Goal: Task Accomplishment & Management: Use online tool/utility

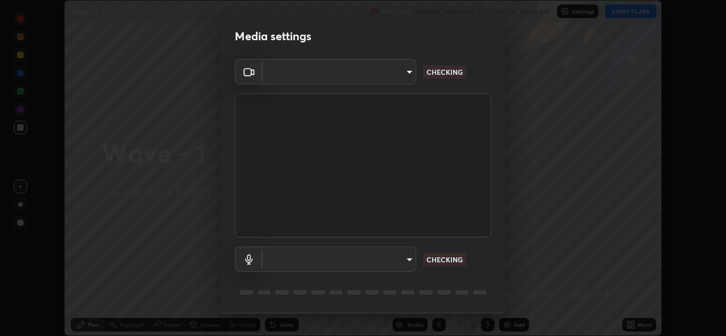
scroll to position [36, 0]
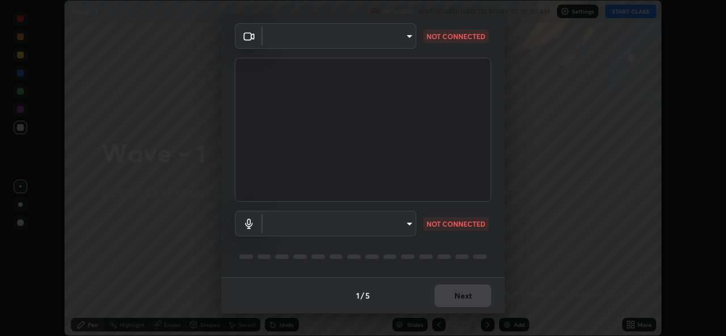
type input "de0b73f0980f6fa9b450921a8a2ec262589a733567298ed7cfed7de340c0f98a"
type input "ee5451cd7f557f866d24f5efd5cc95f4e676077231587f00bc09c28defbb90f9"
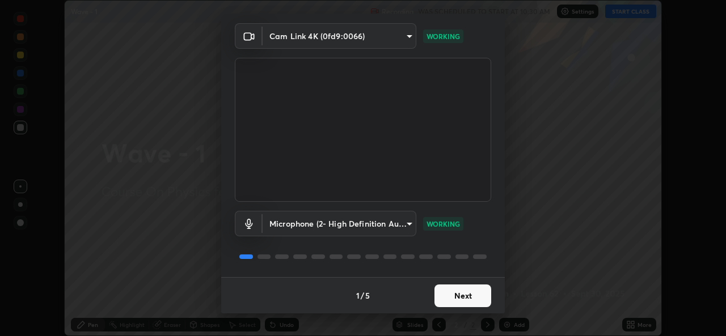
click at [475, 297] on button "Next" at bounding box center [463, 296] width 57 height 23
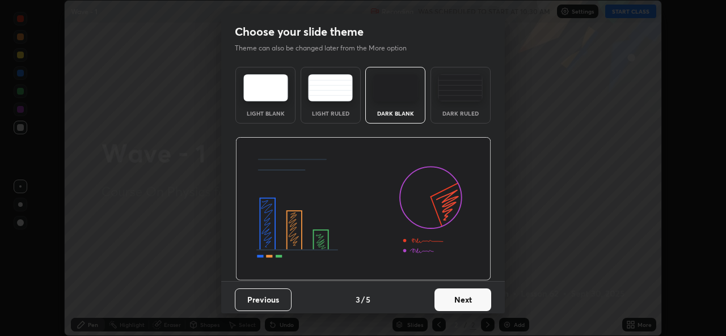
click at [478, 299] on button "Next" at bounding box center [463, 300] width 57 height 23
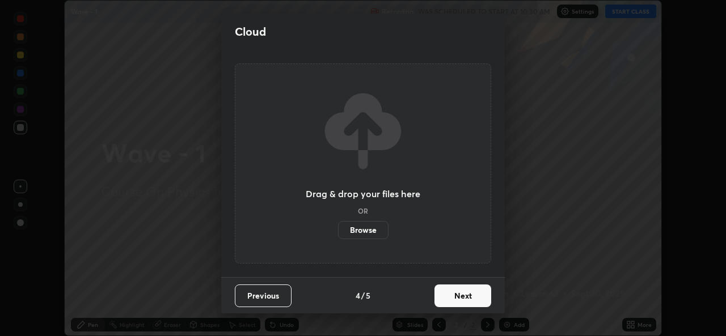
click at [478, 299] on button "Next" at bounding box center [463, 296] width 57 height 23
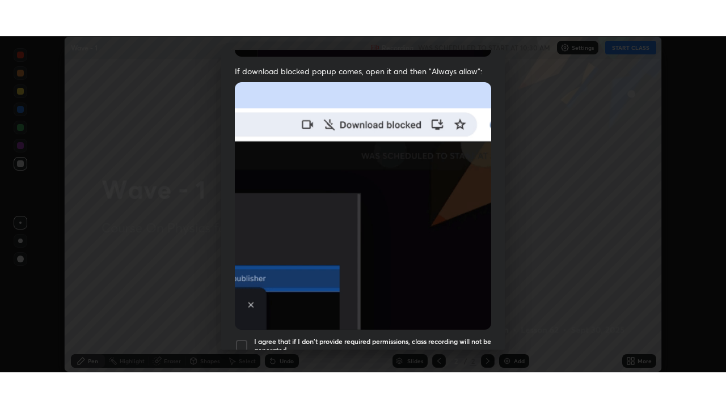
scroll to position [267, 0]
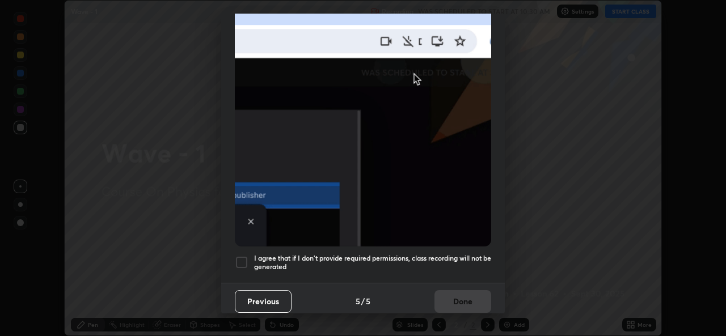
click at [247, 256] on div at bounding box center [242, 263] width 14 height 14
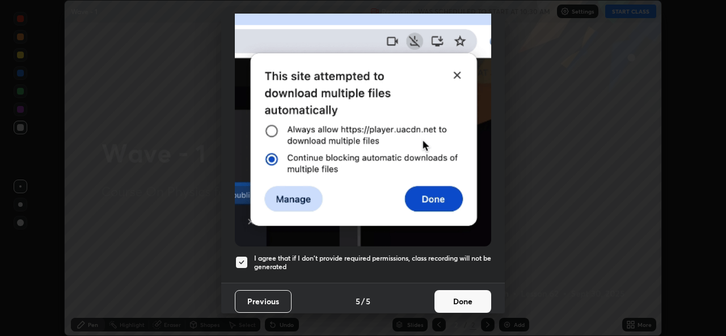
click at [444, 292] on button "Done" at bounding box center [463, 301] width 57 height 23
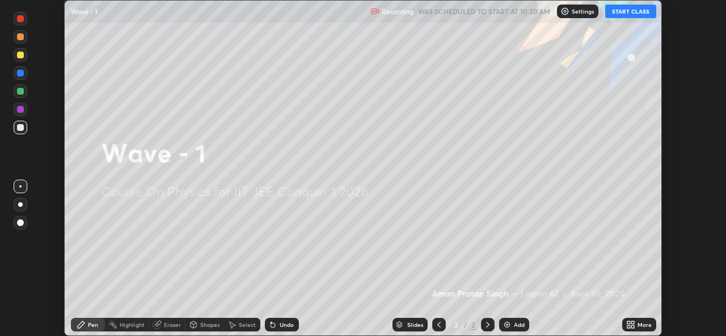
click at [629, 14] on button "START CLASS" at bounding box center [630, 12] width 51 height 14
click at [640, 325] on div "More" at bounding box center [645, 325] width 14 height 6
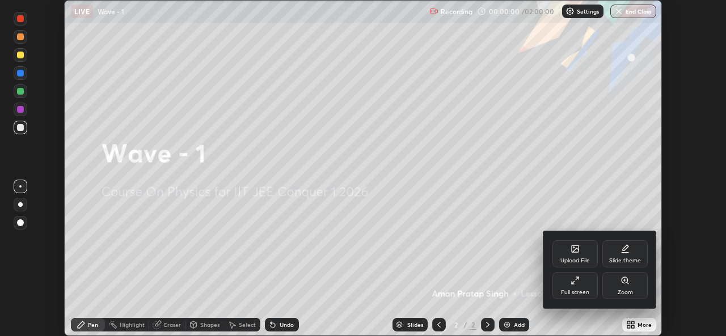
click at [585, 290] on div "Full screen" at bounding box center [575, 293] width 28 height 6
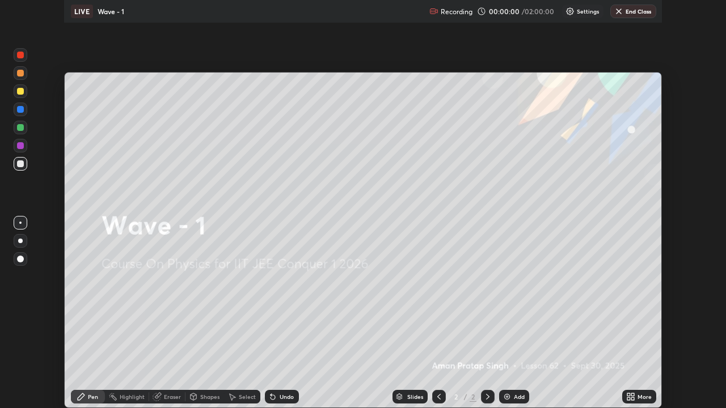
scroll to position [408, 726]
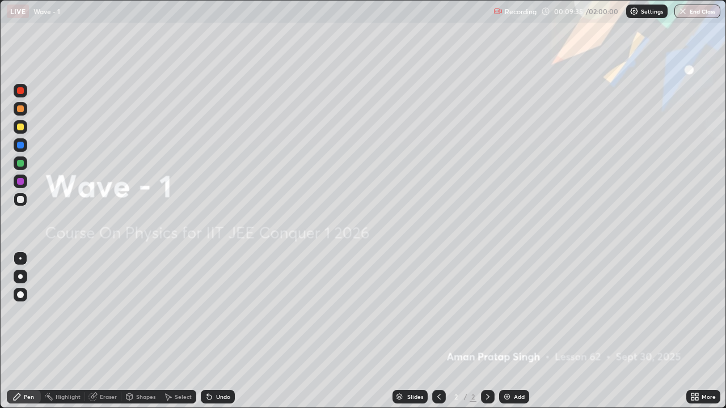
click at [516, 336] on div "Add" at bounding box center [519, 397] width 11 height 6
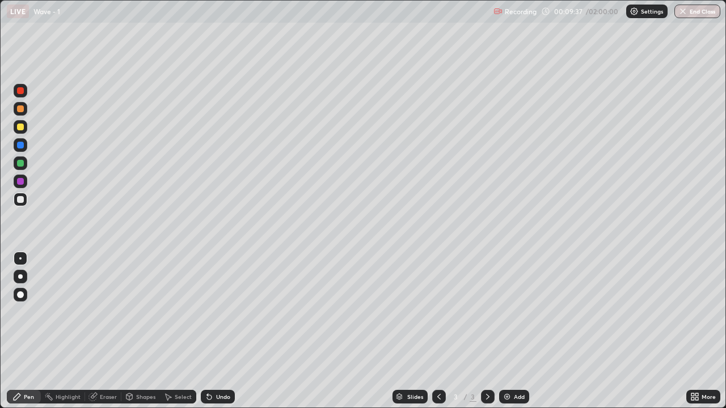
click at [20, 277] on div at bounding box center [20, 277] width 5 height 5
click at [512, 336] on div "Add" at bounding box center [514, 397] width 30 height 14
click at [21, 124] on div at bounding box center [20, 127] width 7 height 7
click at [508, 336] on img at bounding box center [507, 397] width 9 height 9
click at [26, 195] on div at bounding box center [21, 200] width 14 height 14
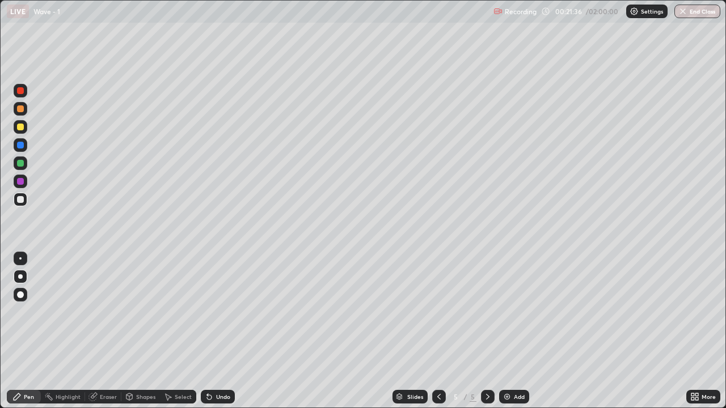
click at [21, 128] on div at bounding box center [20, 127] width 7 height 7
click at [22, 198] on div at bounding box center [20, 199] width 7 height 7
click at [225, 336] on div "Undo" at bounding box center [223, 397] width 14 height 6
click at [487, 336] on icon at bounding box center [487, 397] width 9 height 9
click at [521, 336] on div "Add" at bounding box center [514, 397] width 30 height 14
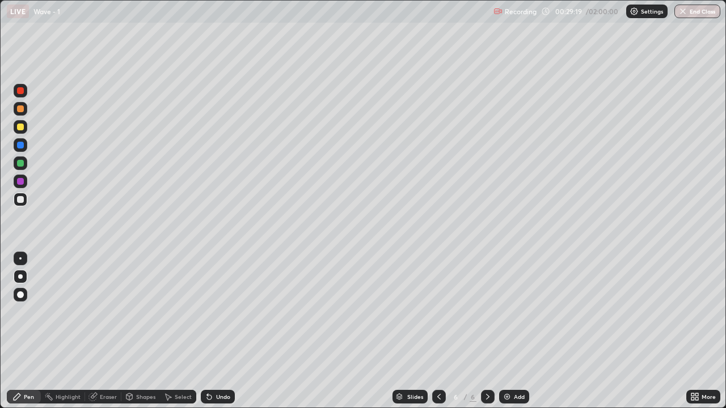
click at [23, 129] on div at bounding box center [20, 127] width 7 height 7
click at [23, 193] on div at bounding box center [21, 200] width 14 height 14
click at [22, 125] on div at bounding box center [20, 127] width 7 height 7
click at [222, 336] on div "Undo" at bounding box center [223, 397] width 14 height 6
click at [218, 336] on div "Undo" at bounding box center [223, 397] width 14 height 6
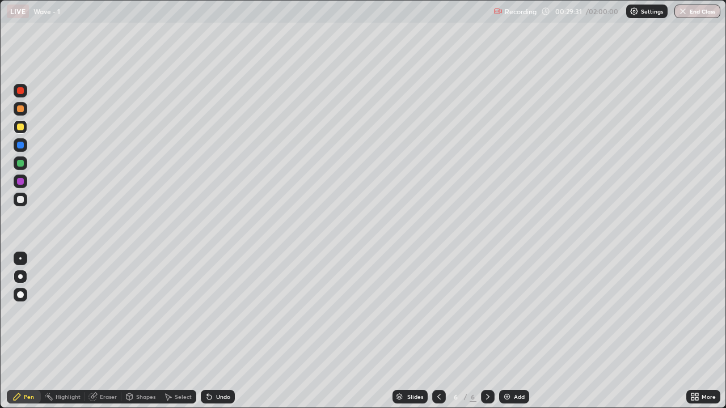
click at [218, 336] on div "Undo" at bounding box center [223, 397] width 14 height 6
click at [22, 197] on div at bounding box center [20, 199] width 7 height 7
click at [19, 129] on div at bounding box center [20, 127] width 7 height 7
click at [20, 199] on div at bounding box center [20, 199] width 7 height 7
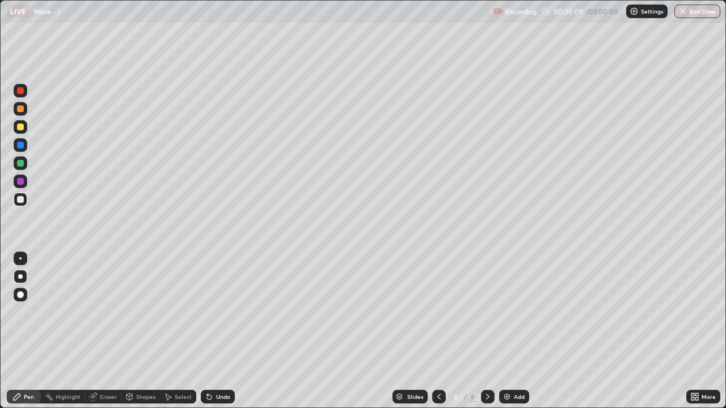
click at [18, 161] on div at bounding box center [20, 163] width 7 height 7
click at [487, 336] on icon at bounding box center [487, 397] width 9 height 9
click at [516, 336] on div "Add" at bounding box center [519, 397] width 11 height 6
click at [221, 336] on div "Undo" at bounding box center [223, 397] width 14 height 6
click at [439, 336] on icon at bounding box center [439, 397] width 9 height 9
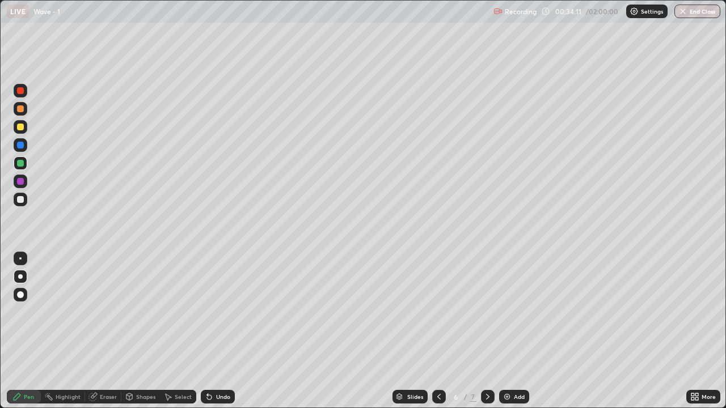
click at [491, 336] on div at bounding box center [488, 397] width 14 height 14
click at [508, 336] on div "Add" at bounding box center [514, 397] width 30 height 14
click at [436, 336] on icon at bounding box center [439, 397] width 9 height 9
click at [482, 336] on div at bounding box center [488, 397] width 14 height 14
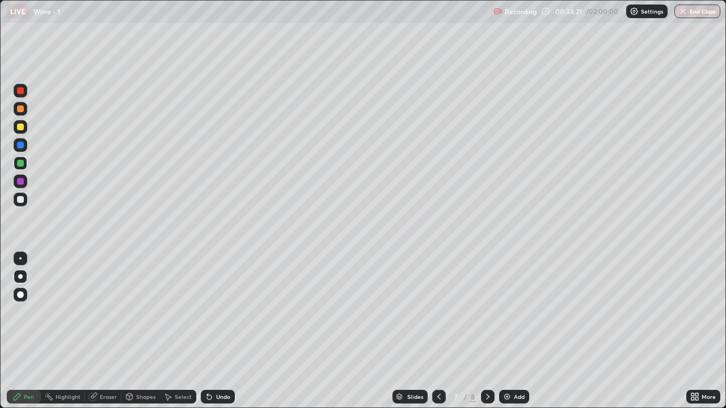
click at [487, 336] on icon at bounding box center [487, 397] width 9 height 9
click at [20, 128] on div at bounding box center [20, 127] width 7 height 7
click at [438, 336] on icon at bounding box center [439, 397] width 9 height 9
click at [439, 336] on icon at bounding box center [439, 397] width 9 height 9
click at [487, 336] on icon at bounding box center [487, 397] width 9 height 9
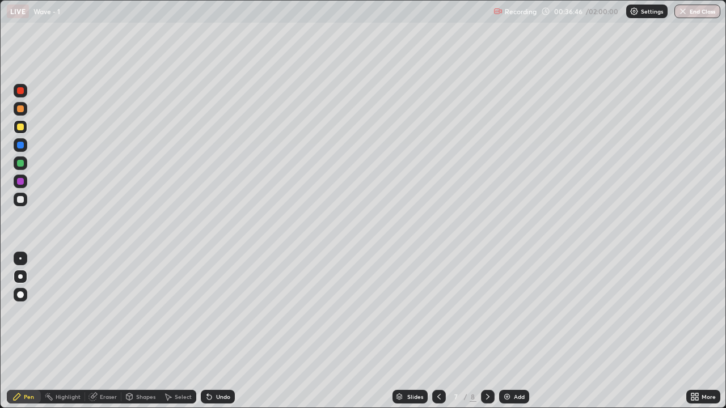
click at [485, 336] on icon at bounding box center [487, 397] width 9 height 9
click at [438, 336] on icon at bounding box center [439, 397] width 9 height 9
click at [487, 336] on icon at bounding box center [487, 397] width 9 height 9
click at [485, 336] on icon at bounding box center [487, 397] width 9 height 9
click at [509, 336] on img at bounding box center [507, 397] width 9 height 9
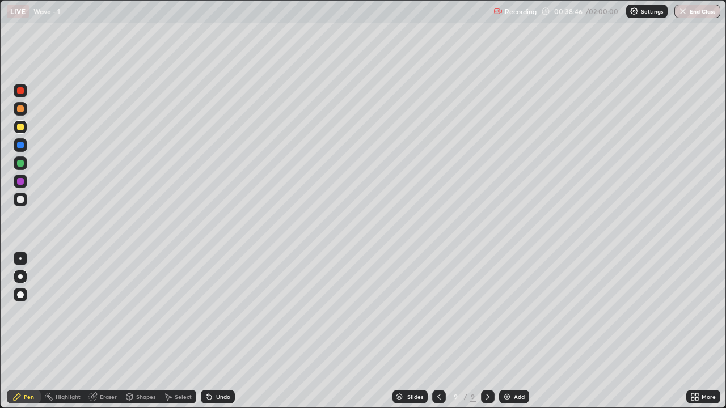
click at [22, 199] on div at bounding box center [20, 199] width 7 height 7
click at [437, 336] on icon at bounding box center [438, 397] width 3 height 6
click at [439, 336] on icon at bounding box center [438, 397] width 3 height 6
click at [438, 336] on icon at bounding box center [439, 397] width 9 height 9
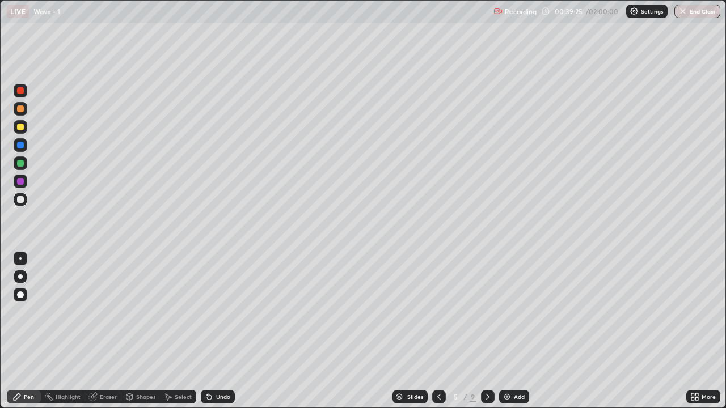
click at [487, 336] on div at bounding box center [488, 397] width 14 height 14
click at [488, 336] on icon at bounding box center [487, 397] width 9 height 9
click at [438, 336] on icon at bounding box center [439, 397] width 9 height 9
click at [486, 336] on icon at bounding box center [487, 397] width 9 height 9
click at [487, 336] on icon at bounding box center [487, 397] width 9 height 9
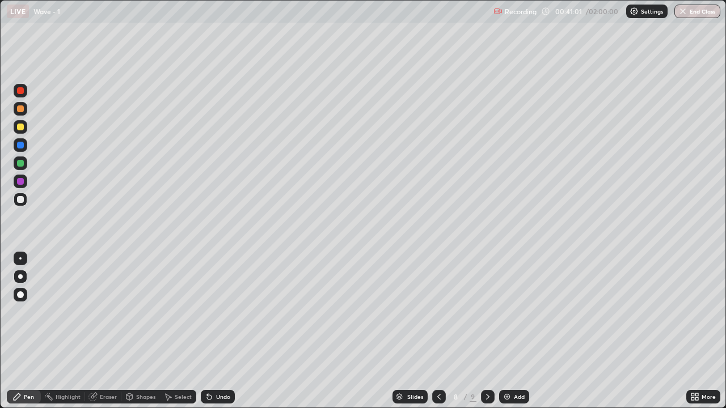
click at [487, 336] on icon at bounding box center [487, 397] width 9 height 9
click at [22, 200] on div at bounding box center [20, 199] width 7 height 7
click at [438, 336] on icon at bounding box center [439, 397] width 9 height 9
click at [439, 336] on icon at bounding box center [439, 397] width 9 height 9
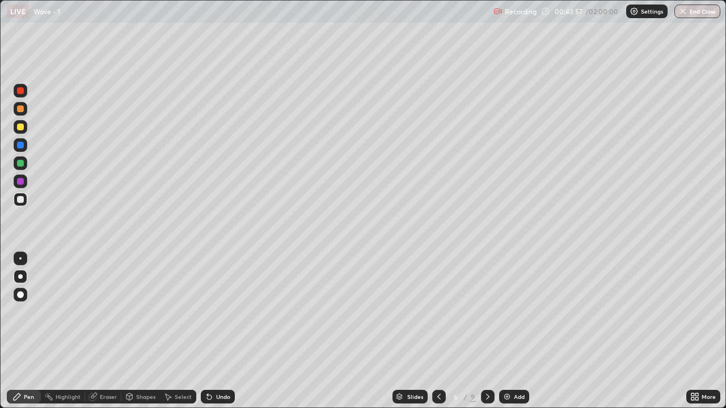
click at [439, 336] on icon at bounding box center [439, 397] width 9 height 9
click at [437, 336] on icon at bounding box center [439, 397] width 9 height 9
click at [487, 336] on icon at bounding box center [487, 397] width 9 height 9
click at [486, 336] on icon at bounding box center [487, 397] width 9 height 9
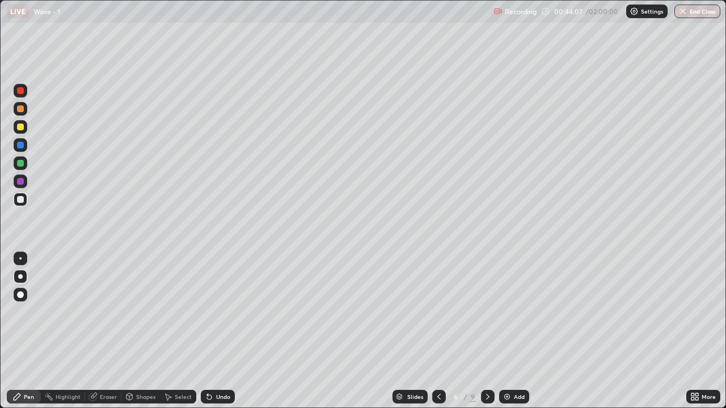
click at [486, 336] on icon at bounding box center [487, 397] width 9 height 9
click at [488, 336] on icon at bounding box center [487, 397] width 9 height 9
click at [487, 336] on icon at bounding box center [487, 397] width 9 height 9
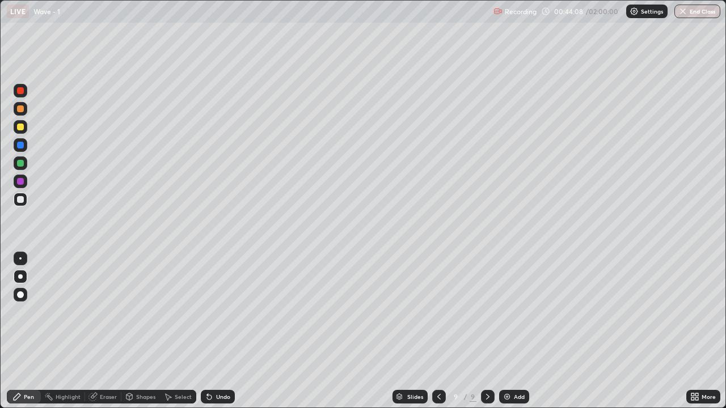
click at [487, 336] on icon at bounding box center [487, 397] width 9 height 9
click at [21, 127] on div at bounding box center [20, 127] width 7 height 7
click at [222, 336] on div "Undo" at bounding box center [223, 397] width 14 height 6
click at [217, 336] on div "Undo" at bounding box center [223, 397] width 14 height 6
click at [438, 336] on icon at bounding box center [439, 397] width 9 height 9
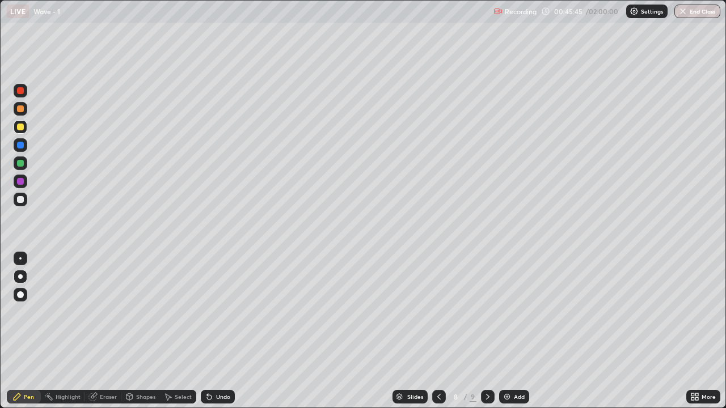
click at [437, 336] on icon at bounding box center [439, 397] width 9 height 9
click at [485, 336] on icon at bounding box center [487, 397] width 9 height 9
click at [436, 336] on icon at bounding box center [439, 397] width 9 height 9
click at [437, 336] on icon at bounding box center [439, 397] width 9 height 9
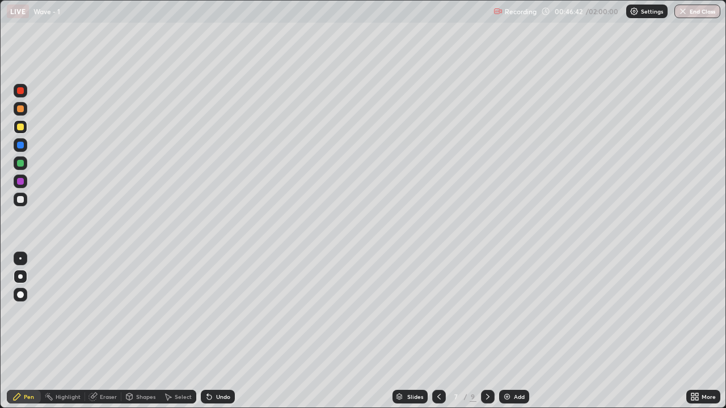
click at [437, 336] on icon at bounding box center [439, 397] width 9 height 9
click at [439, 336] on icon at bounding box center [439, 397] width 9 height 9
click at [486, 336] on icon at bounding box center [487, 397] width 9 height 9
click at [487, 336] on icon at bounding box center [487, 397] width 9 height 9
click at [486, 336] on icon at bounding box center [487, 397] width 9 height 9
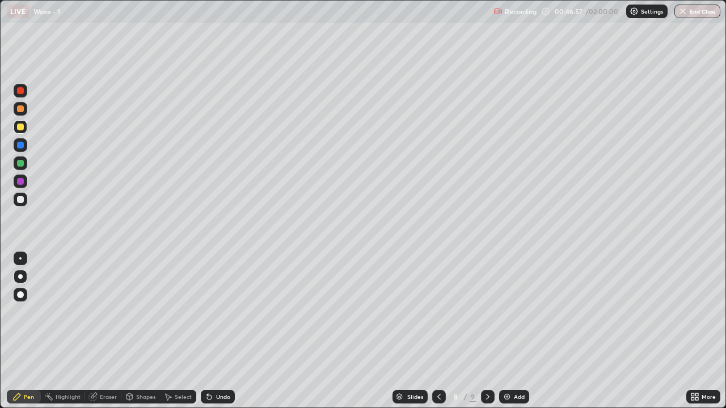
click at [487, 336] on div at bounding box center [488, 397] width 14 height 14
click at [487, 336] on icon at bounding box center [487, 397] width 9 height 9
click at [30, 317] on div "Erase all" at bounding box center [20, 204] width 27 height 363
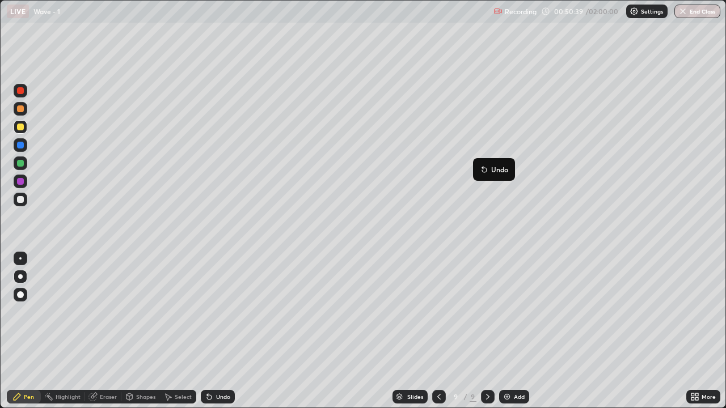
click at [106, 336] on div "Eraser" at bounding box center [108, 397] width 17 height 6
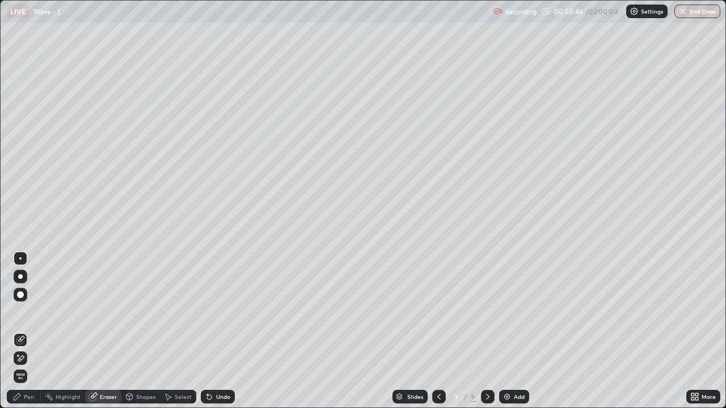
click at [18, 336] on div "Pen" at bounding box center [24, 397] width 34 height 14
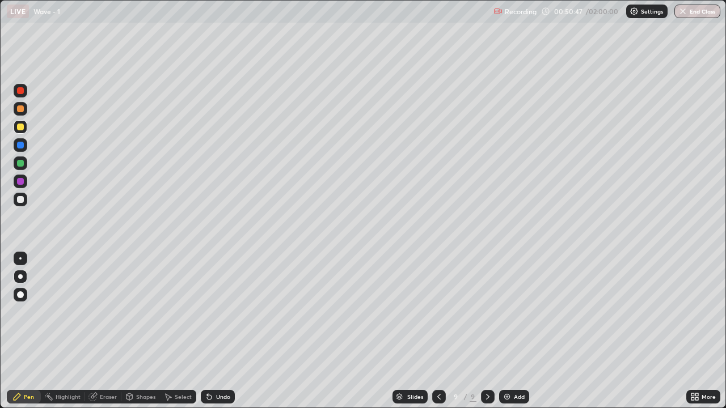
click at [20, 200] on div at bounding box center [20, 199] width 7 height 7
click at [106, 336] on div "Eraser" at bounding box center [108, 397] width 17 height 6
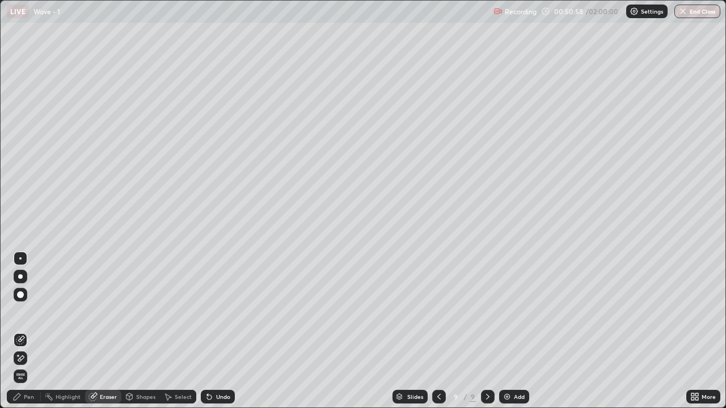
click at [29, 336] on div "Pen" at bounding box center [29, 397] width 10 height 6
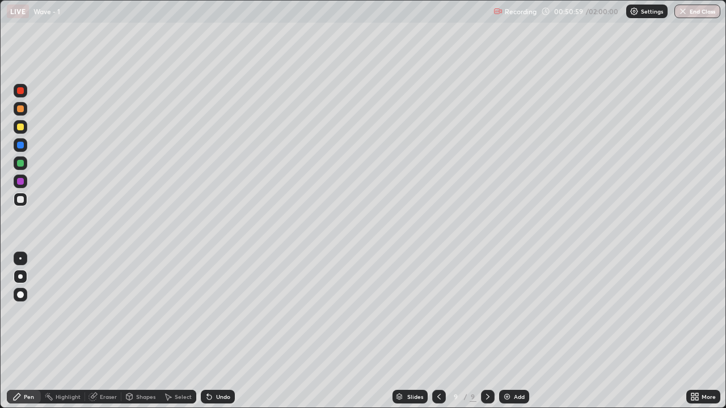
click at [22, 201] on div at bounding box center [20, 199] width 7 height 7
click at [21, 127] on div at bounding box center [20, 127] width 7 height 7
click at [489, 336] on icon at bounding box center [487, 397] width 9 height 9
click at [519, 336] on div "Add" at bounding box center [519, 397] width 11 height 6
click at [22, 195] on div at bounding box center [21, 200] width 14 height 14
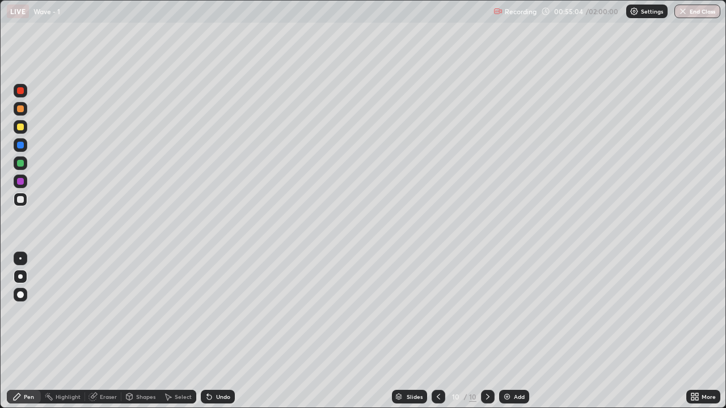
click at [103, 336] on div "Eraser" at bounding box center [108, 397] width 17 height 6
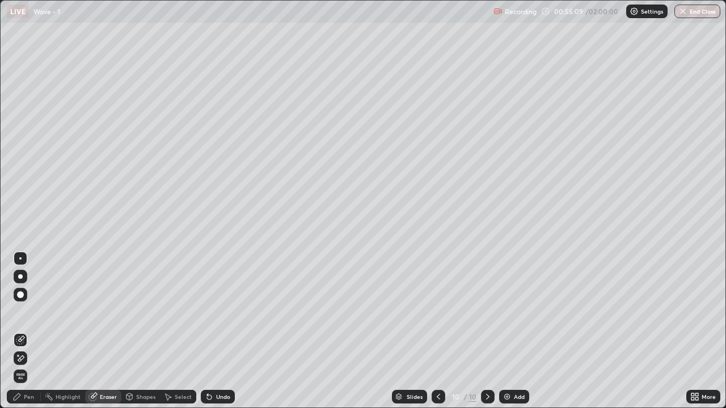
click at [26, 336] on div "Pen" at bounding box center [24, 397] width 34 height 14
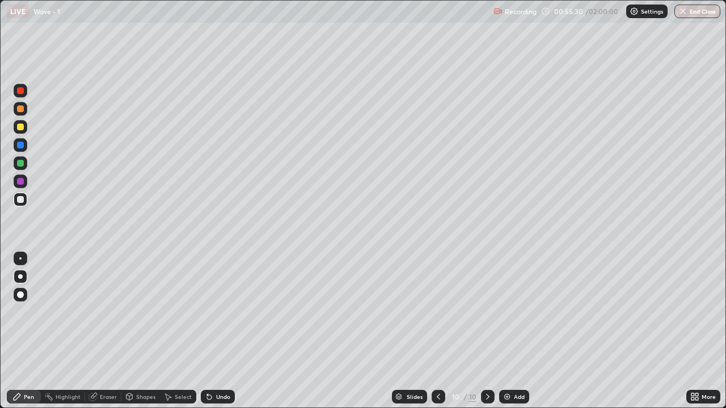
click at [105, 336] on div "Eraser" at bounding box center [108, 397] width 17 height 6
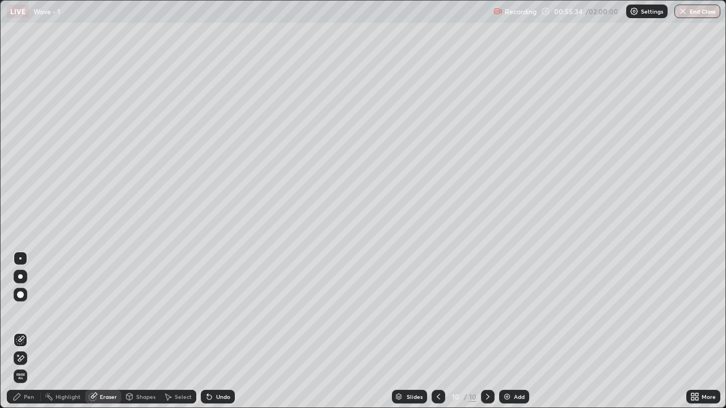
click at [25, 336] on div "Pen" at bounding box center [29, 397] width 10 height 6
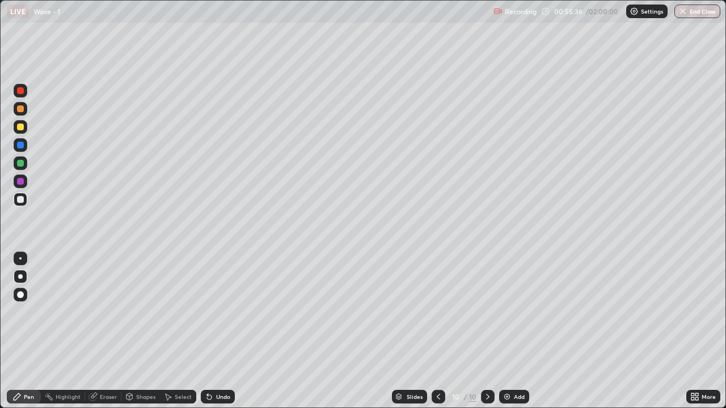
click at [520, 336] on div "Add" at bounding box center [519, 397] width 11 height 6
click at [21, 200] on div at bounding box center [20, 199] width 7 height 7
click at [22, 127] on div at bounding box center [20, 127] width 7 height 7
click at [22, 199] on div at bounding box center [20, 199] width 7 height 7
click at [515, 336] on div "Add" at bounding box center [519, 397] width 11 height 6
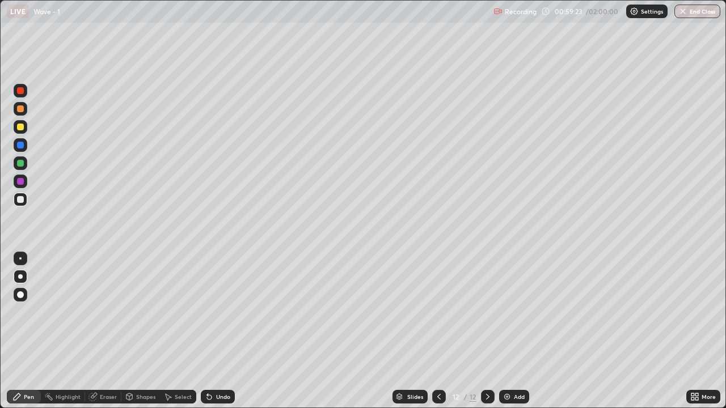
click at [27, 125] on div at bounding box center [21, 127] width 14 height 14
click at [24, 199] on div at bounding box center [21, 200] width 14 height 14
click at [104, 336] on div "Eraser" at bounding box center [103, 397] width 36 height 14
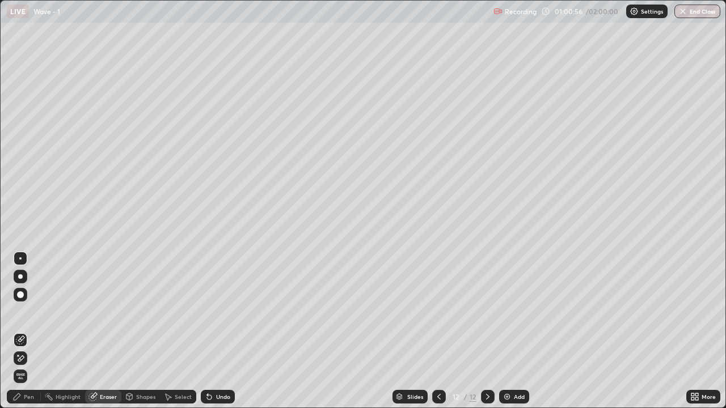
click at [23, 336] on div "Pen" at bounding box center [24, 397] width 34 height 14
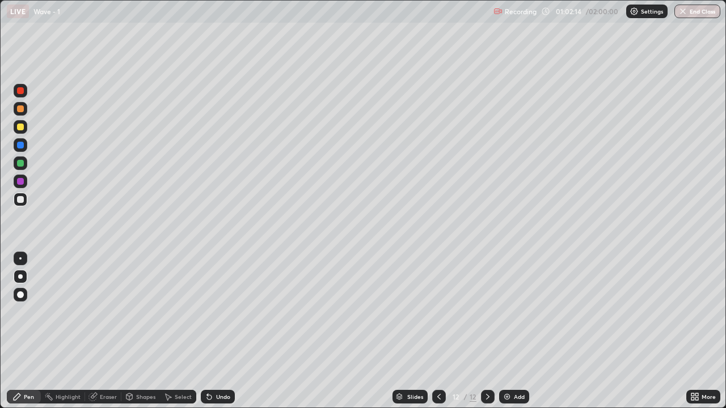
click at [488, 336] on icon at bounding box center [487, 397] width 9 height 9
click at [513, 336] on div "Add" at bounding box center [514, 397] width 30 height 14
click at [439, 336] on icon at bounding box center [439, 397] width 9 height 9
click at [487, 336] on icon at bounding box center [487, 397] width 9 height 9
click at [106, 336] on div "Eraser" at bounding box center [108, 397] width 17 height 6
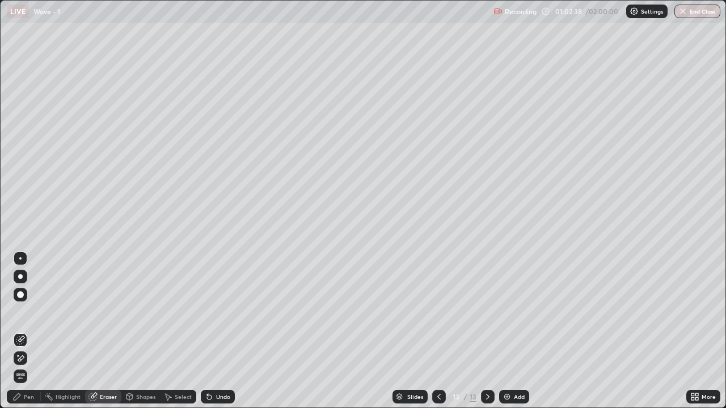
click at [29, 336] on div "Pen" at bounding box center [29, 397] width 10 height 6
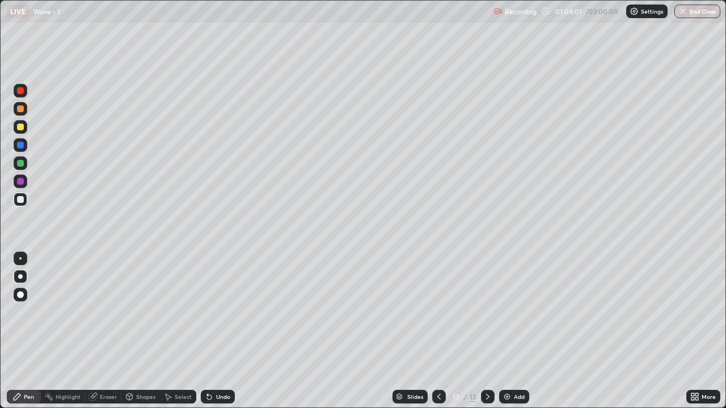
click at [18, 125] on div at bounding box center [20, 127] width 7 height 7
click at [217, 336] on div "Undo" at bounding box center [218, 397] width 34 height 14
click at [217, 336] on div "Undo" at bounding box center [223, 397] width 14 height 6
click at [216, 336] on div "Undo" at bounding box center [223, 397] width 14 height 6
click at [217, 336] on div "Undo" at bounding box center [223, 397] width 14 height 6
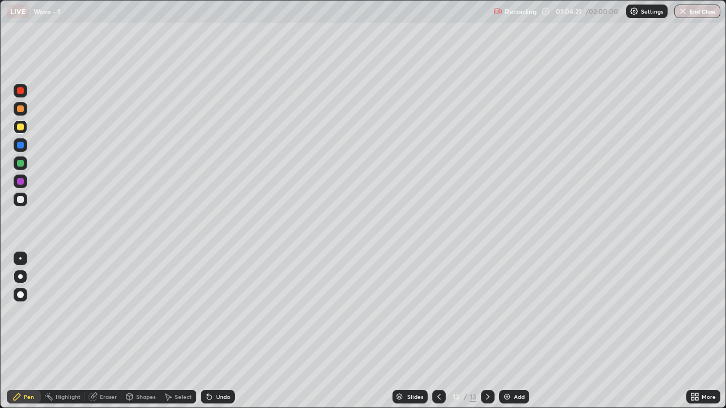
click at [216, 336] on div "Undo" at bounding box center [223, 397] width 14 height 6
click at [212, 336] on div "Undo" at bounding box center [218, 397] width 34 height 14
click at [104, 336] on div "Eraser" at bounding box center [103, 397] width 36 height 14
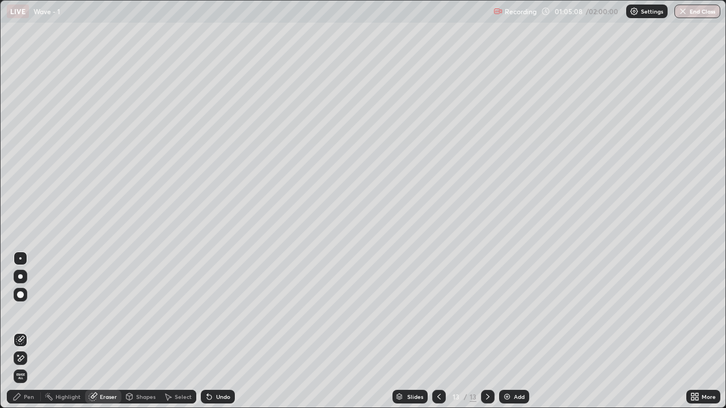
click at [30, 336] on div "Pen" at bounding box center [29, 397] width 10 height 6
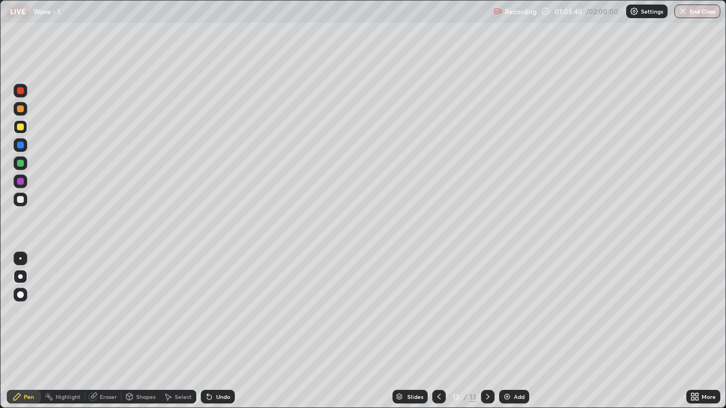
click at [97, 336] on div "Eraser" at bounding box center [103, 397] width 36 height 14
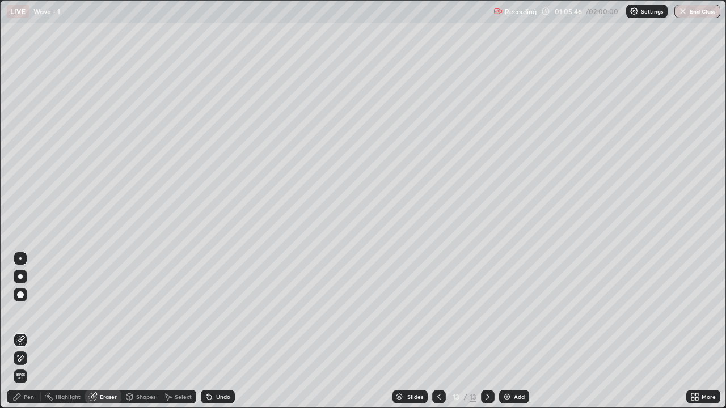
click at [33, 336] on div "Pen" at bounding box center [24, 397] width 34 height 14
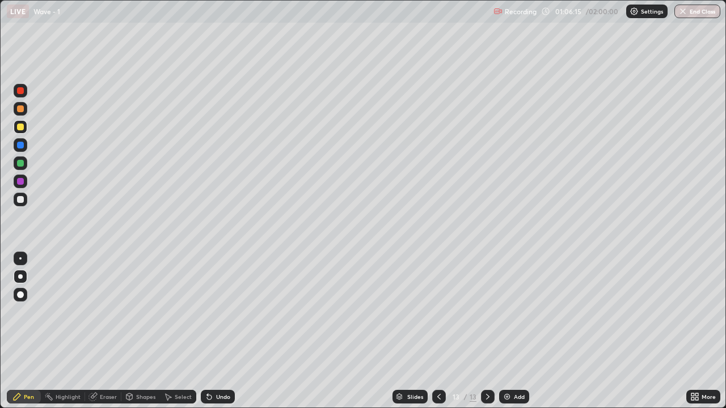
click at [220, 336] on div "Undo" at bounding box center [223, 397] width 14 height 6
click at [222, 336] on div "Undo" at bounding box center [223, 397] width 14 height 6
click at [214, 336] on div "Undo" at bounding box center [218, 397] width 34 height 14
click at [21, 127] on div at bounding box center [20, 127] width 7 height 7
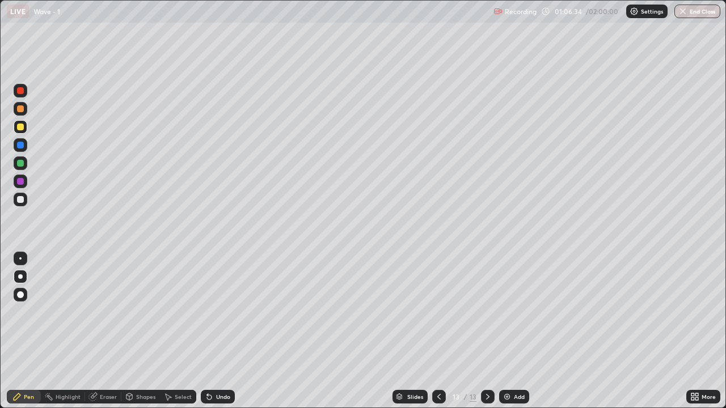
click at [22, 201] on div at bounding box center [20, 199] width 7 height 7
click at [512, 336] on div "Add" at bounding box center [514, 397] width 30 height 14
click at [20, 128] on div at bounding box center [20, 127] width 7 height 7
click at [519, 336] on div "Add" at bounding box center [514, 397] width 30 height 14
click at [23, 197] on div at bounding box center [21, 200] width 14 height 14
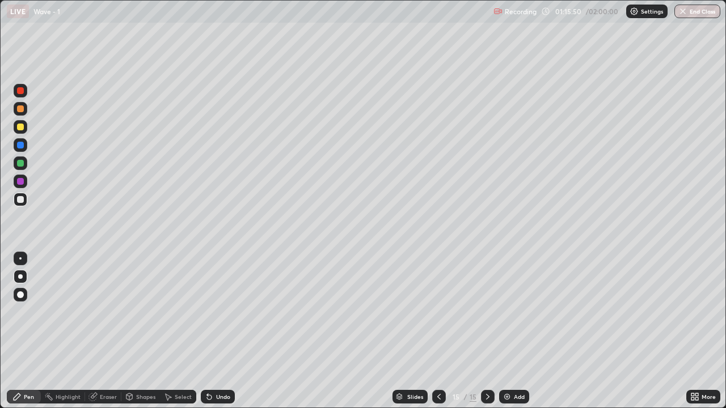
click at [22, 201] on div at bounding box center [20, 199] width 7 height 7
click at [438, 336] on icon at bounding box center [439, 397] width 9 height 9
click at [487, 336] on icon at bounding box center [487, 397] width 9 height 9
click at [514, 336] on div "Add" at bounding box center [519, 397] width 11 height 6
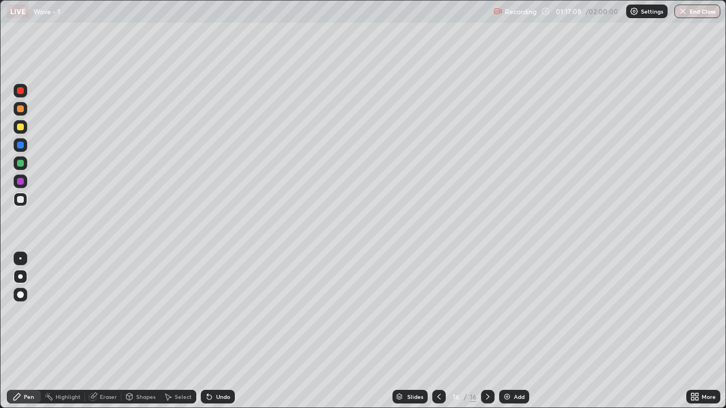
click at [438, 336] on icon at bounding box center [439, 397] width 9 height 9
click at [21, 127] on div at bounding box center [20, 127] width 7 height 7
click at [483, 336] on icon at bounding box center [487, 397] width 9 height 9
click at [522, 336] on div "Add" at bounding box center [514, 397] width 30 height 14
click at [22, 193] on div at bounding box center [21, 200] width 14 height 14
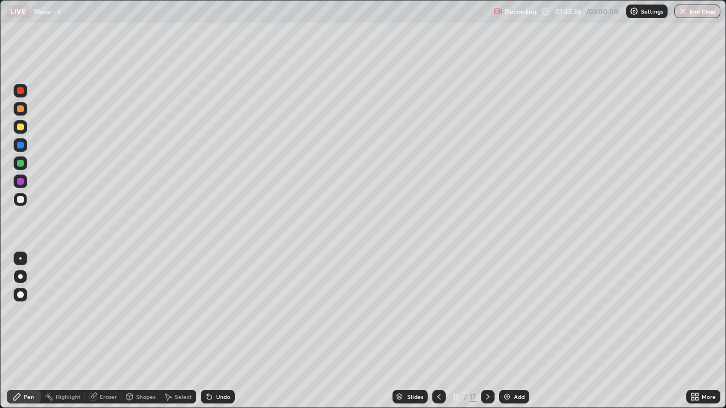
click at [515, 336] on div "Add" at bounding box center [514, 397] width 30 height 14
click at [21, 127] on div at bounding box center [20, 127] width 7 height 7
click at [18, 199] on div at bounding box center [20, 199] width 7 height 7
click at [25, 127] on div at bounding box center [21, 127] width 14 height 14
click at [26, 197] on div at bounding box center [21, 200] width 14 height 14
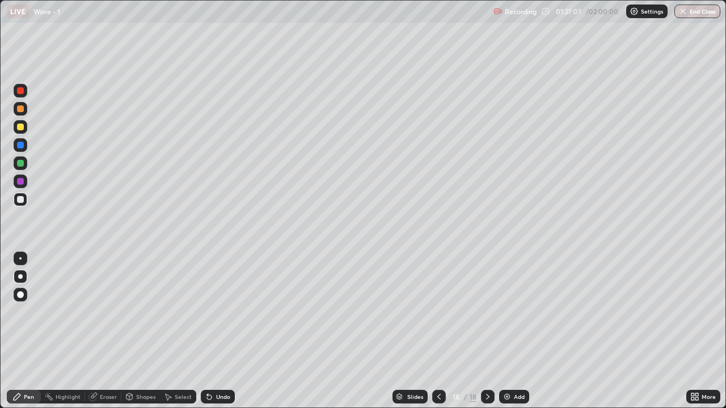
click at [20, 124] on div at bounding box center [20, 127] width 7 height 7
click at [25, 124] on div at bounding box center [21, 127] width 14 height 14
click at [438, 336] on icon at bounding box center [439, 397] width 9 height 9
click at [439, 336] on div at bounding box center [439, 397] width 14 height 14
click at [442, 336] on div at bounding box center [439, 397] width 14 height 14
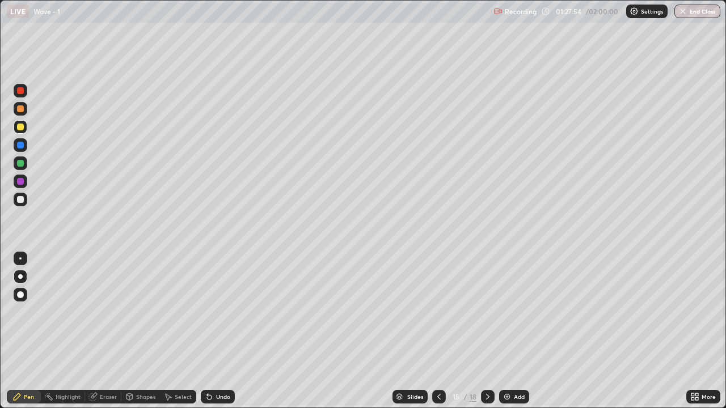
click at [483, 336] on div at bounding box center [488, 397] width 14 height 14
click at [487, 336] on icon at bounding box center [487, 397] width 9 height 9
click at [487, 336] on icon at bounding box center [487, 397] width 3 height 6
click at [519, 336] on div "Add" at bounding box center [514, 397] width 30 height 14
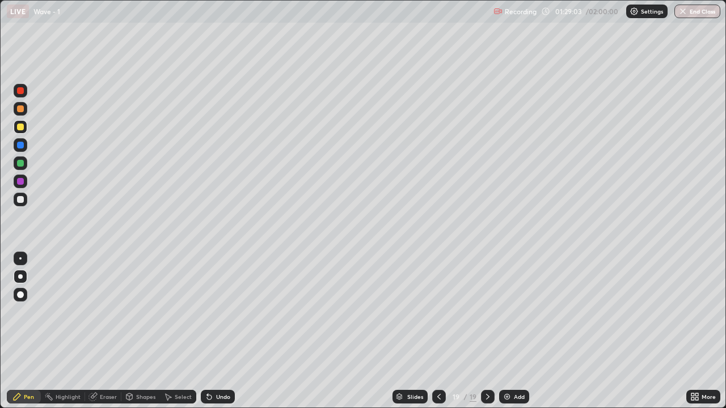
click at [23, 193] on div at bounding box center [21, 200] width 14 height 14
click at [488, 336] on icon at bounding box center [487, 397] width 9 height 9
click at [507, 336] on img at bounding box center [507, 397] width 9 height 9
click at [21, 127] on div at bounding box center [20, 127] width 7 height 7
click at [521, 336] on div "Add" at bounding box center [520, 397] width 11 height 6
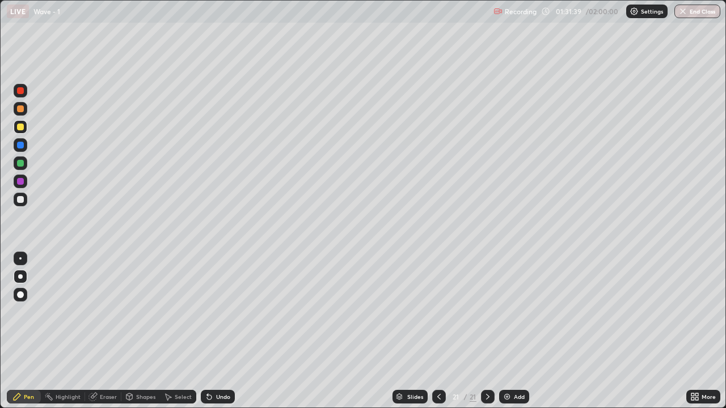
click at [22, 194] on div at bounding box center [21, 200] width 14 height 14
click at [436, 336] on icon at bounding box center [439, 397] width 9 height 9
click at [217, 336] on div "Undo" at bounding box center [223, 397] width 14 height 6
click at [20, 165] on div at bounding box center [20, 163] width 7 height 7
click at [22, 162] on div at bounding box center [20, 163] width 7 height 7
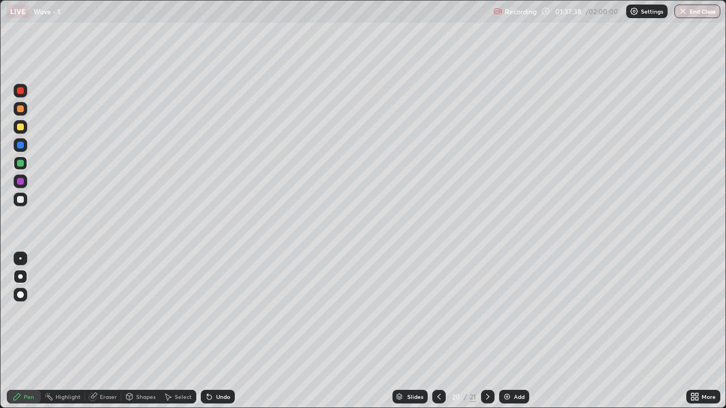
click at [22, 195] on div at bounding box center [21, 200] width 14 height 14
click at [23, 125] on div at bounding box center [20, 127] width 7 height 7
click at [487, 336] on icon at bounding box center [487, 397] width 9 height 9
click at [514, 336] on div "Add" at bounding box center [514, 397] width 30 height 14
click at [22, 200] on div at bounding box center [20, 199] width 7 height 7
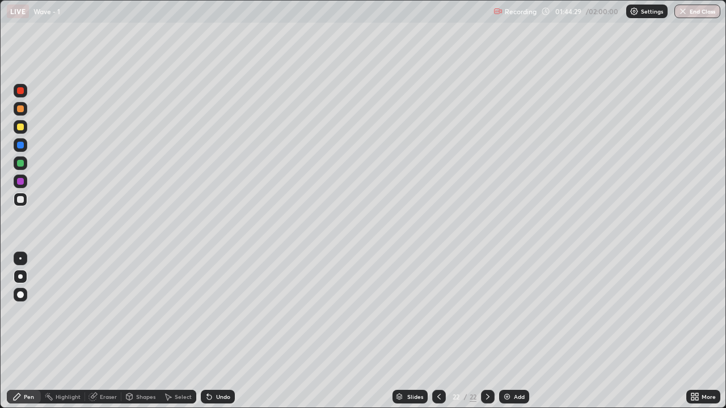
click at [19, 128] on div at bounding box center [20, 127] width 7 height 7
click at [20, 197] on div at bounding box center [20, 199] width 7 height 7
click at [17, 127] on div at bounding box center [20, 127] width 7 height 7
click at [25, 199] on div at bounding box center [21, 200] width 14 height 14
click at [514, 336] on div "Add" at bounding box center [519, 397] width 11 height 6
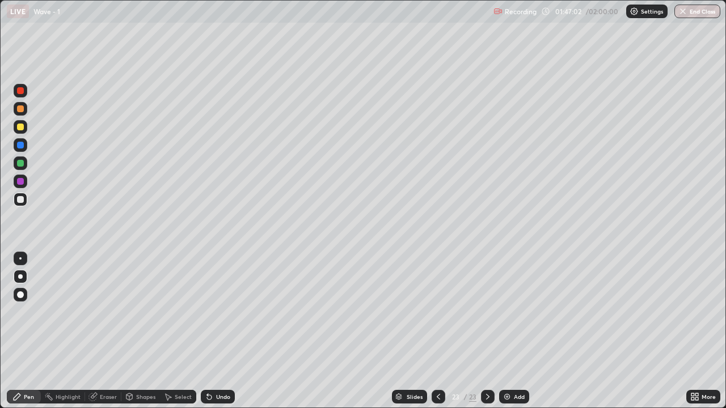
click at [23, 121] on div at bounding box center [21, 127] width 14 height 14
click at [25, 194] on div at bounding box center [21, 200] width 14 height 14
click at [437, 336] on icon at bounding box center [438, 397] width 9 height 9
click at [487, 336] on icon at bounding box center [487, 397] width 9 height 9
click at [25, 129] on div at bounding box center [21, 127] width 14 height 14
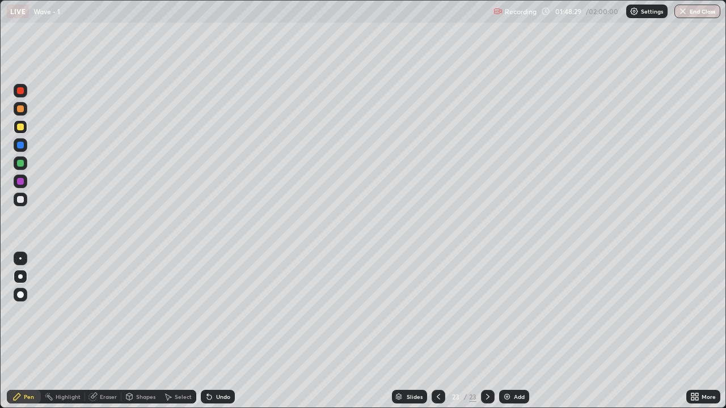
click at [20, 160] on div at bounding box center [20, 163] width 7 height 7
click at [220, 336] on div "Undo" at bounding box center [223, 397] width 14 height 6
click at [518, 336] on div "Add" at bounding box center [519, 397] width 11 height 6
click at [23, 197] on div at bounding box center [20, 199] width 7 height 7
click at [19, 107] on div at bounding box center [20, 109] width 7 height 7
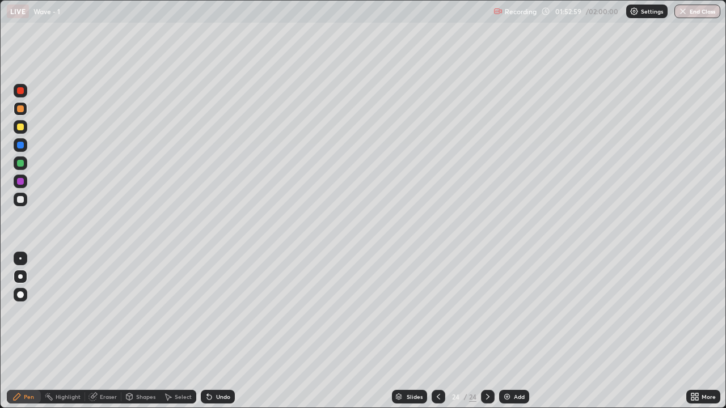
click at [512, 336] on div "Add" at bounding box center [514, 397] width 30 height 14
click at [26, 200] on div at bounding box center [21, 200] width 14 height 14
click at [442, 336] on div at bounding box center [439, 397] width 14 height 14
click at [487, 336] on icon at bounding box center [487, 397] width 3 height 6
click at [438, 336] on icon at bounding box center [438, 397] width 9 height 9
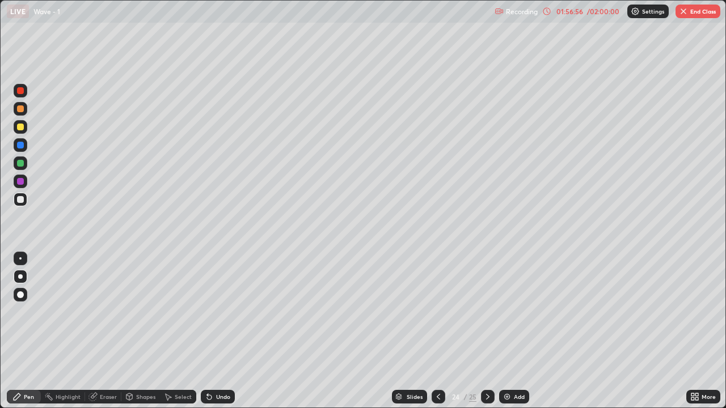
click at [487, 336] on icon at bounding box center [487, 397] width 9 height 9
click at [694, 10] on button "End Class" at bounding box center [698, 12] width 45 height 14
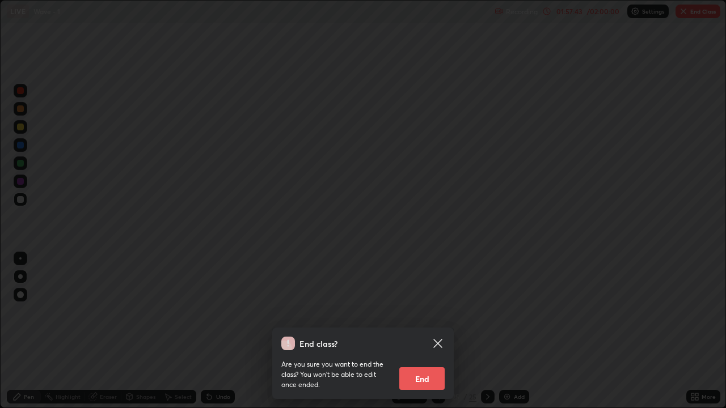
click at [428, 336] on button "End" at bounding box center [421, 379] width 45 height 23
